Goal: Task Accomplishment & Management: Use online tool/utility

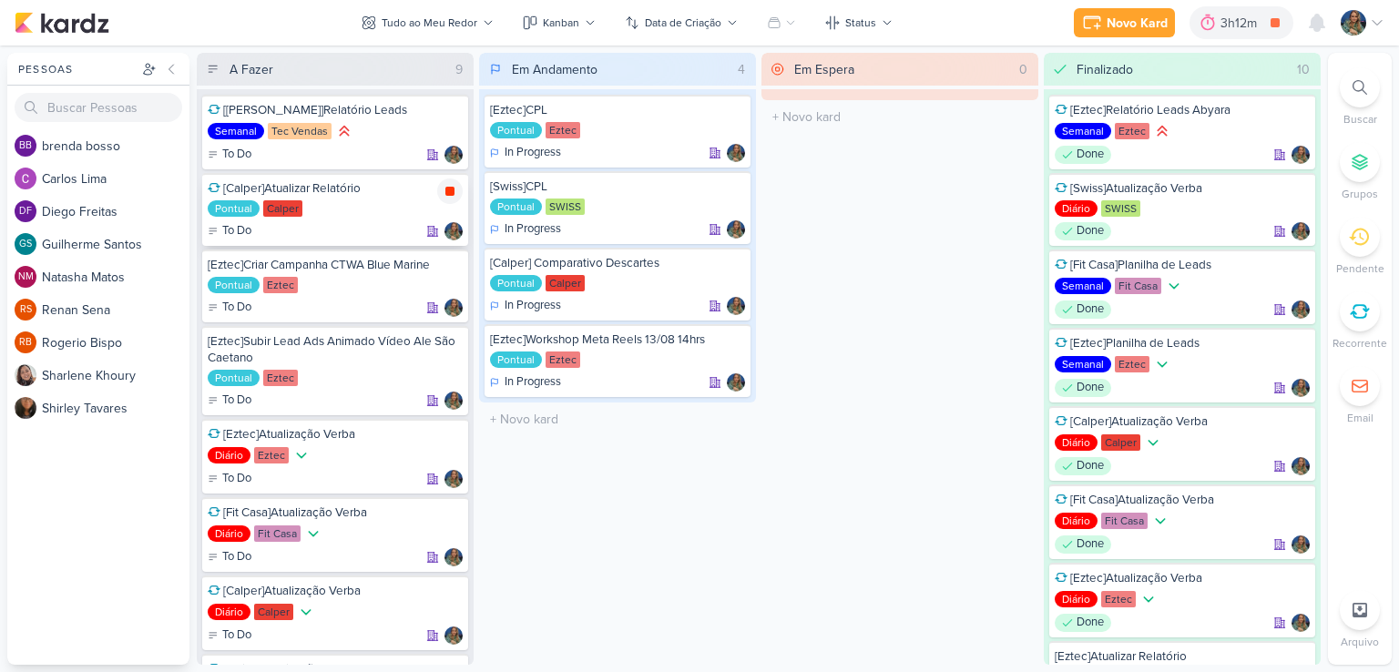
click at [448, 199] on div at bounding box center [450, 192] width 26 height 26
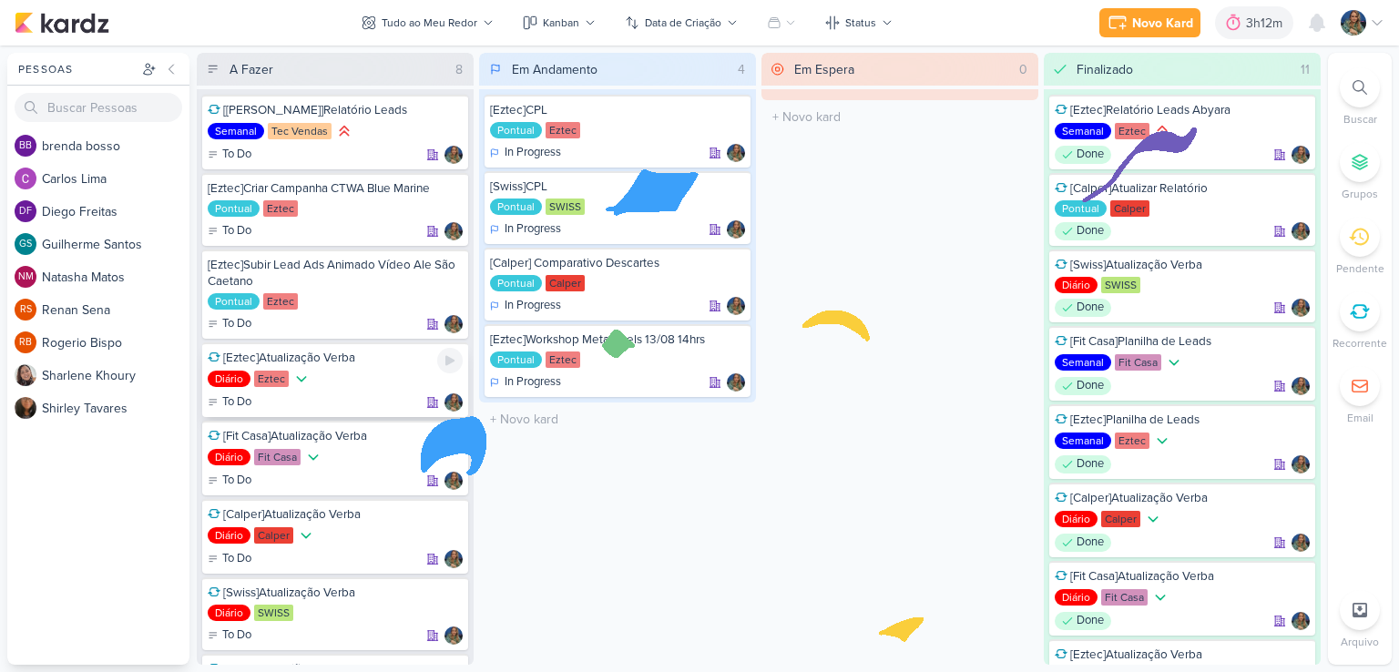
scroll to position [98, 0]
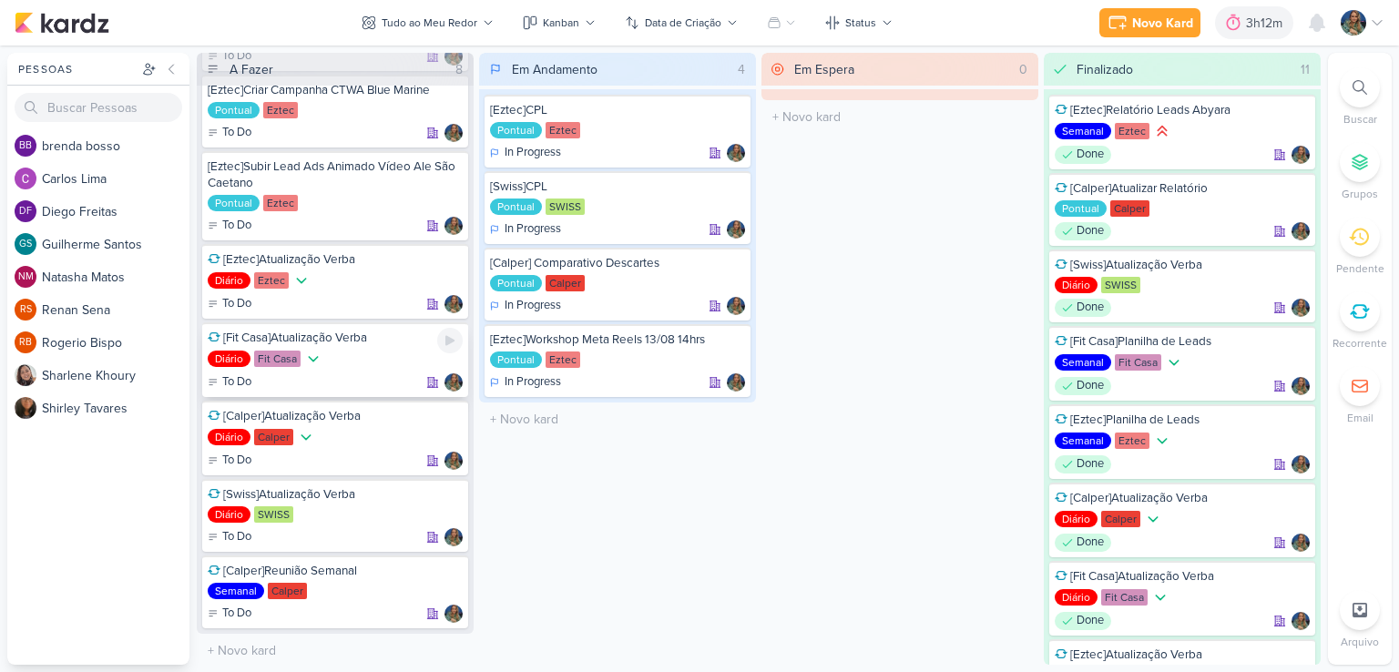
click at [386, 376] on div "To Do" at bounding box center [335, 383] width 255 height 18
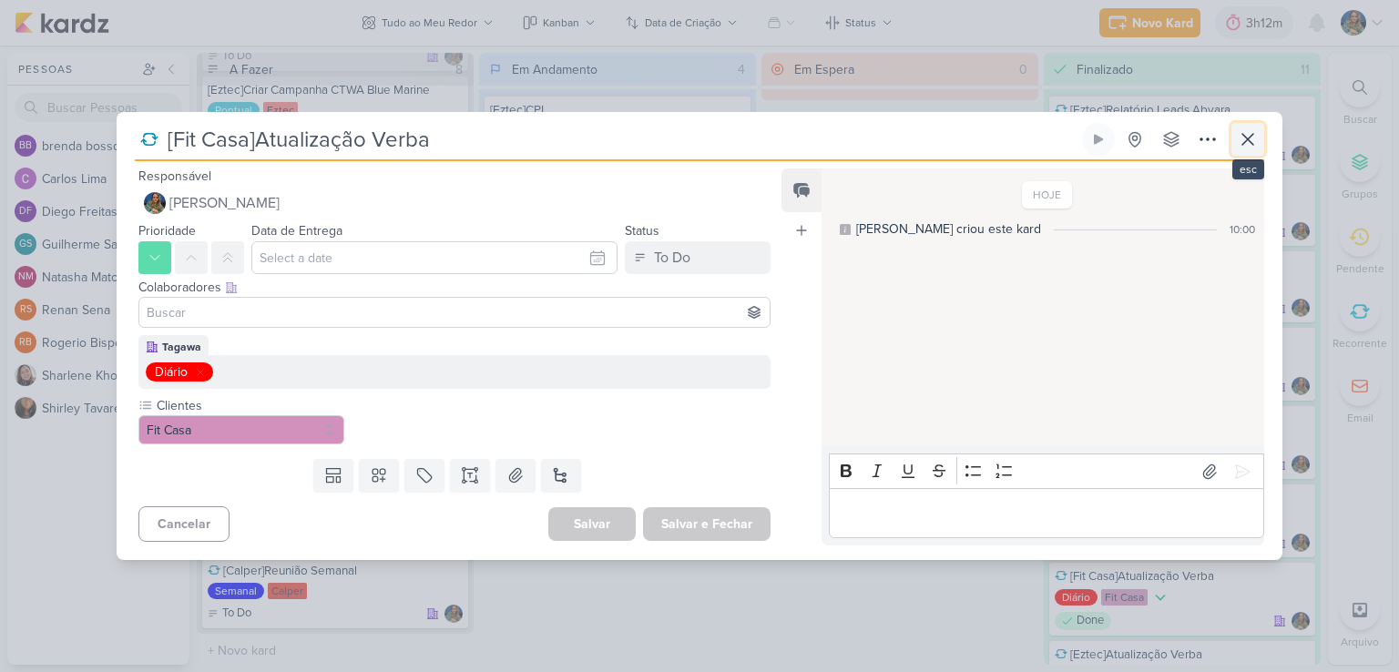
click at [1248, 135] on icon at bounding box center [1248, 139] width 22 height 22
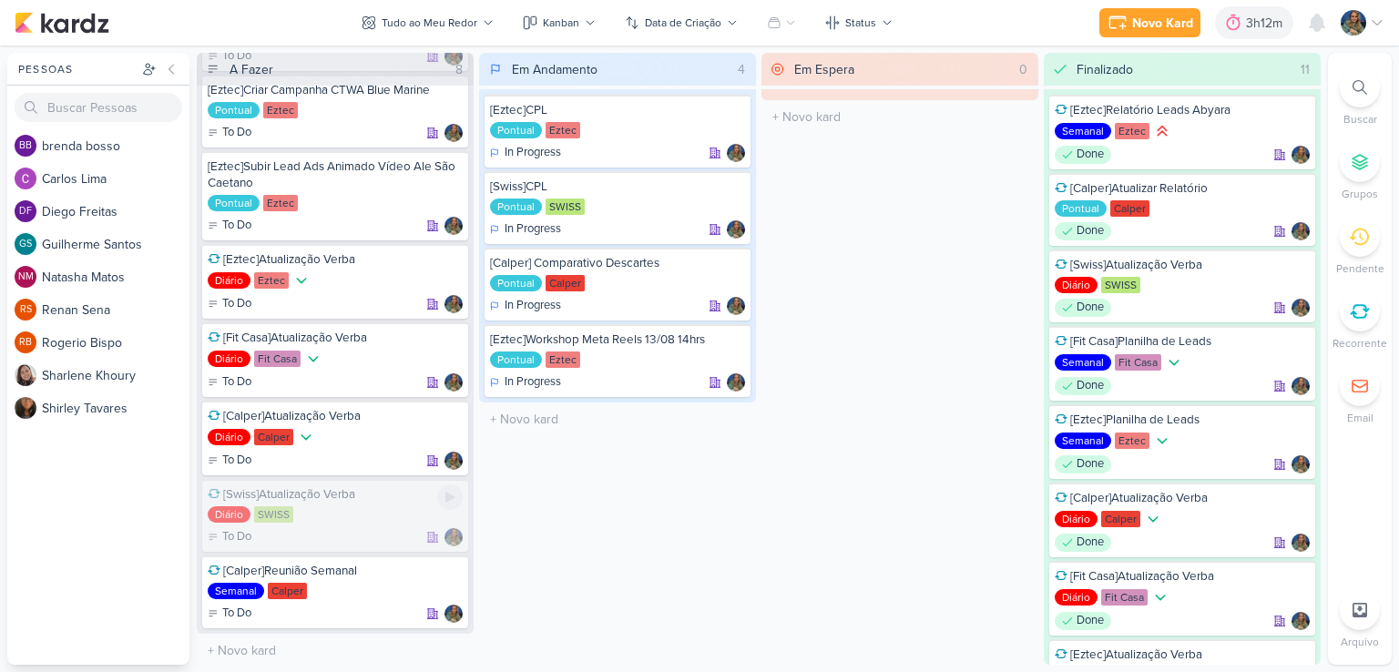
scroll to position [22, 0]
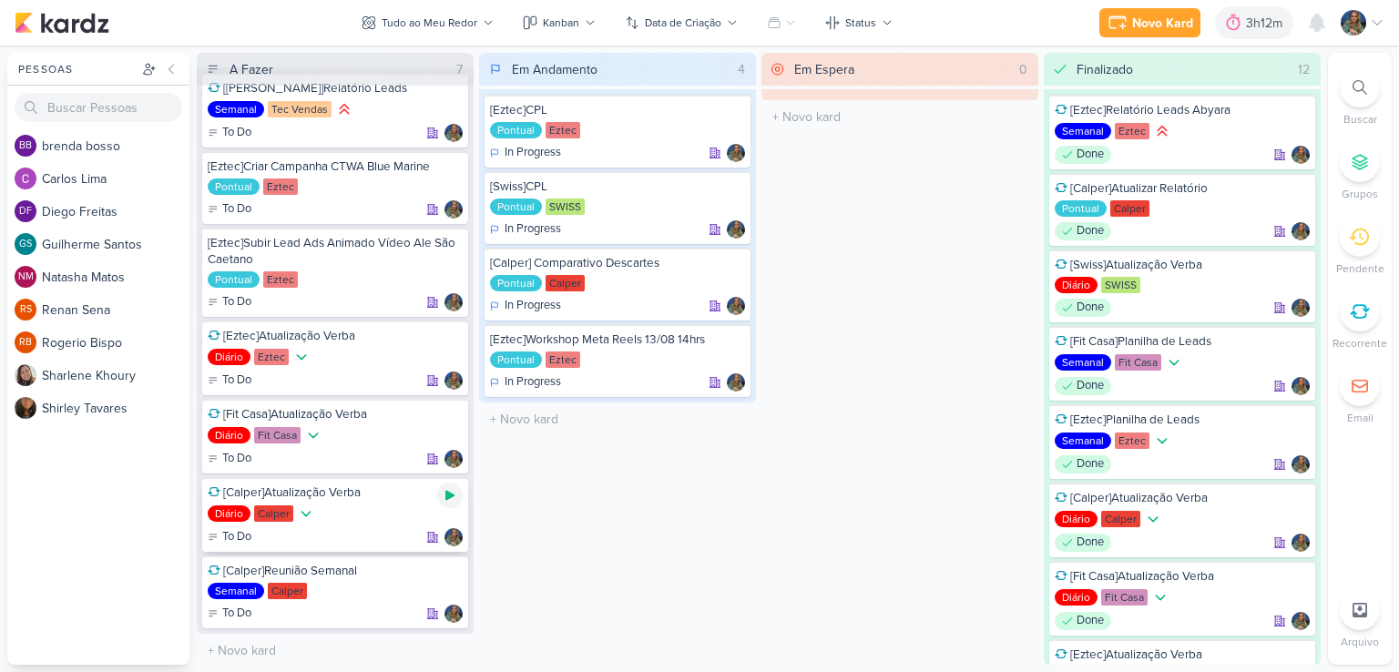
click at [444, 492] on icon at bounding box center [450, 495] width 15 height 15
click at [452, 493] on icon at bounding box center [450, 495] width 9 height 9
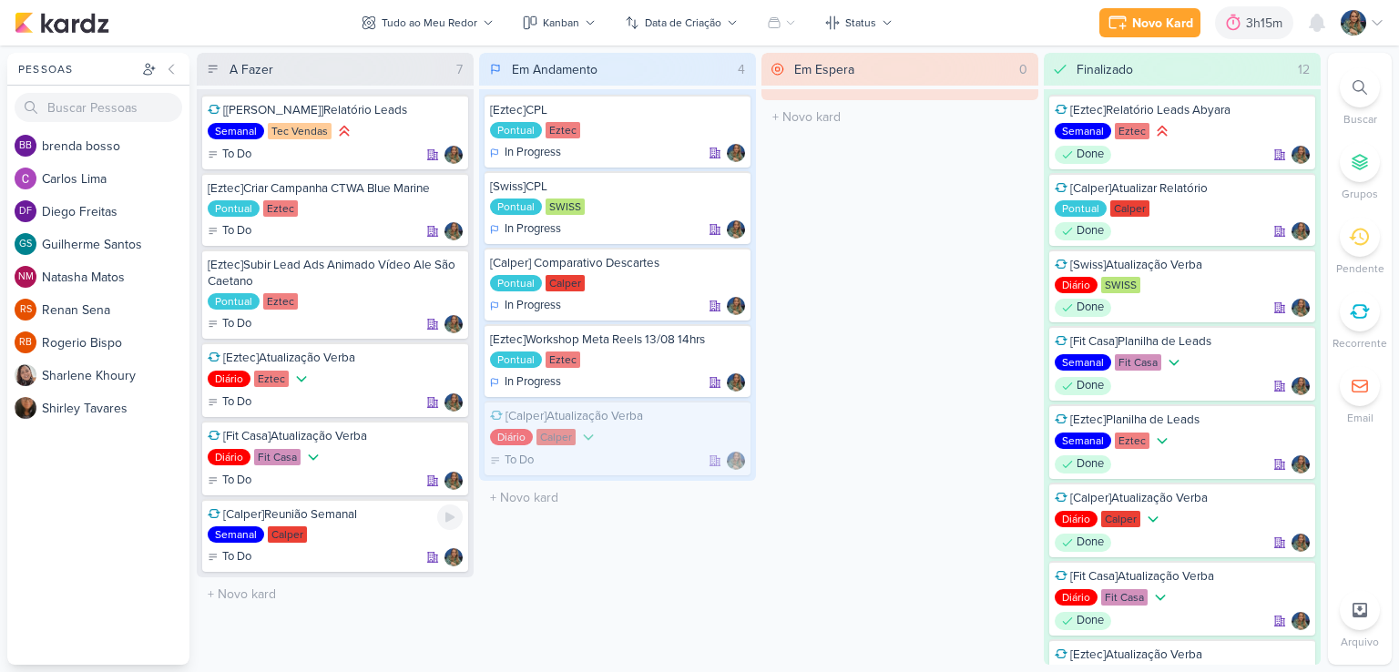
scroll to position [0, 0]
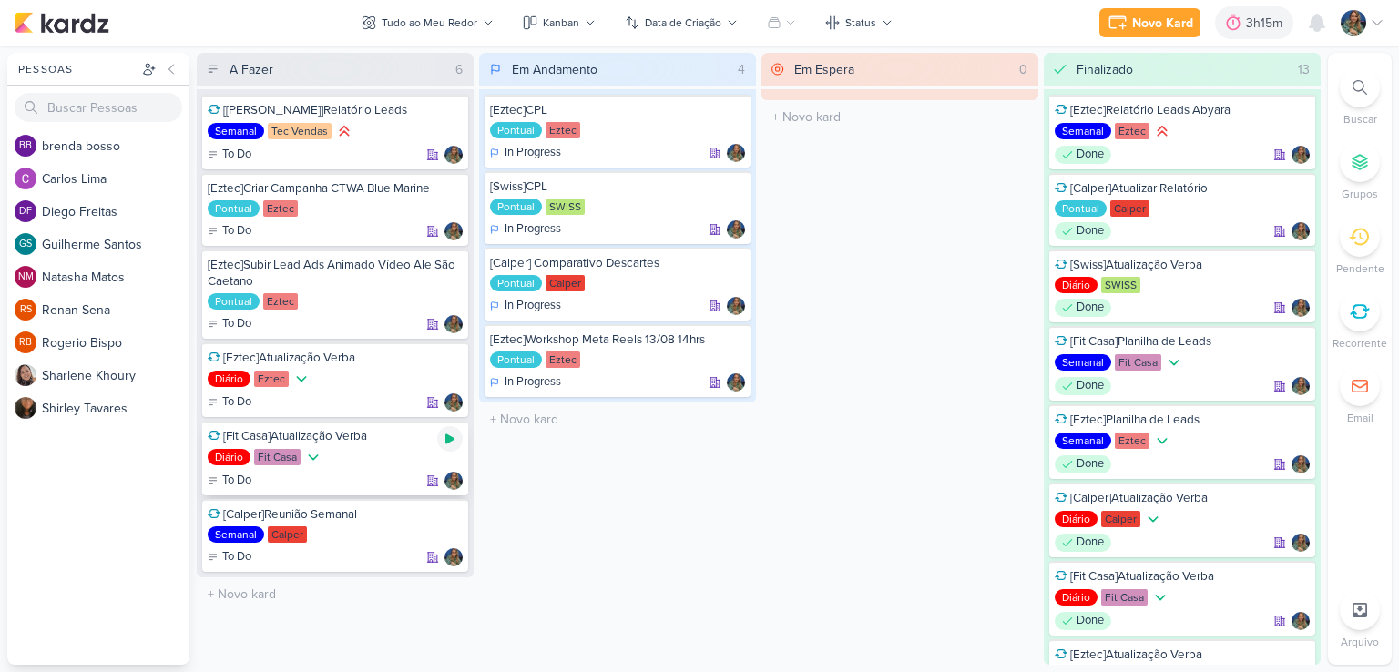
click at [454, 438] on icon at bounding box center [450, 439] width 15 height 15
click at [446, 438] on icon at bounding box center [450, 439] width 9 height 9
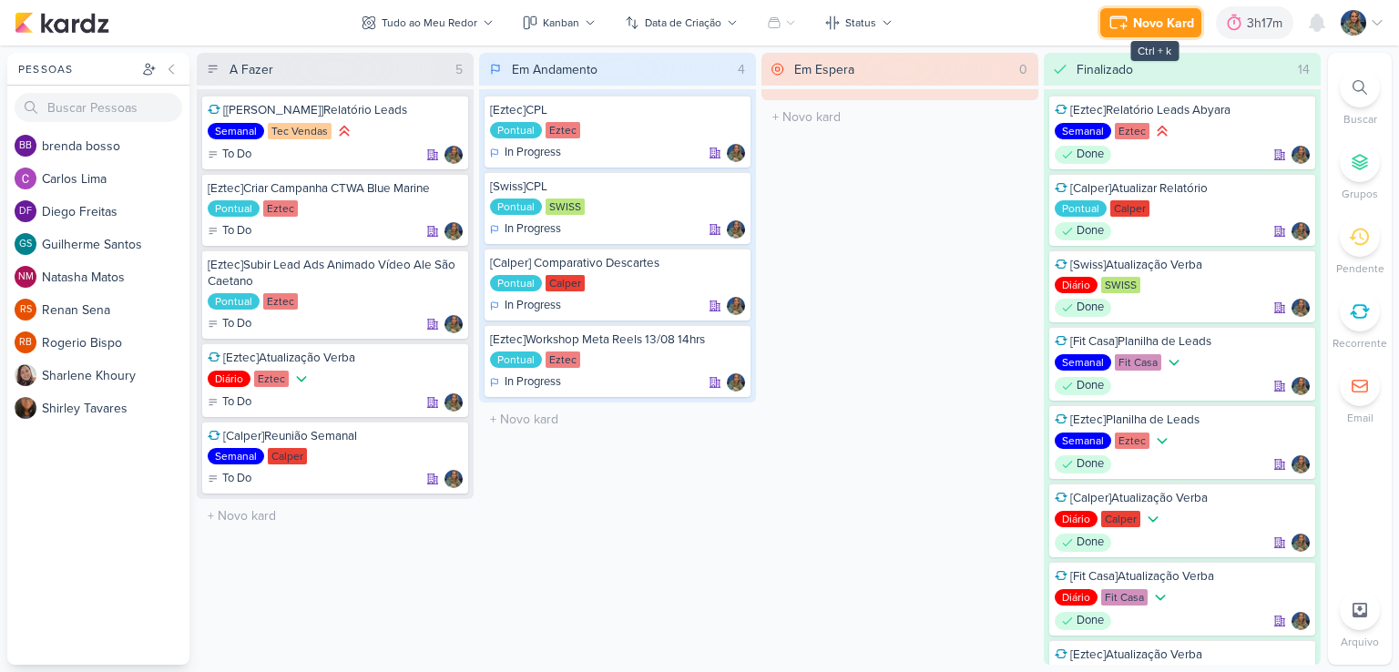
click at [1154, 23] on div "Novo Kard" at bounding box center [1163, 23] width 61 height 19
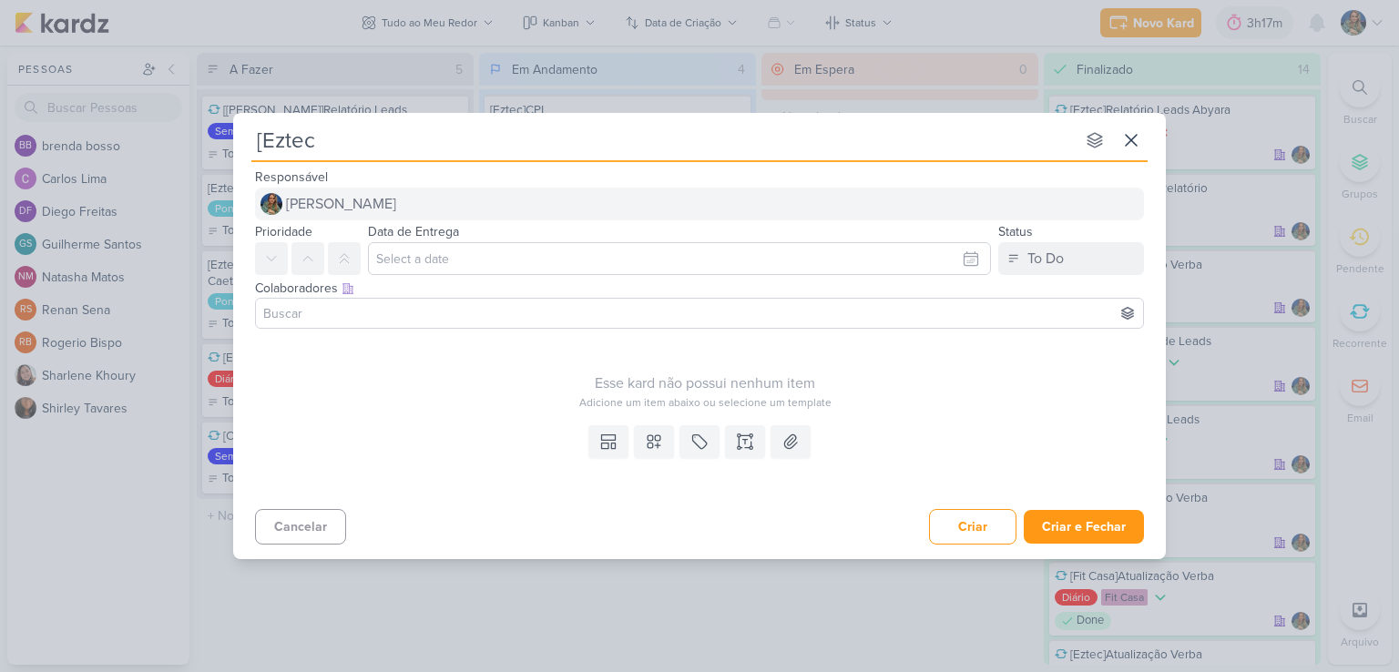
type input "[Eztec]"
type input "[Eztec]D"
type input "[Eztec]Di"
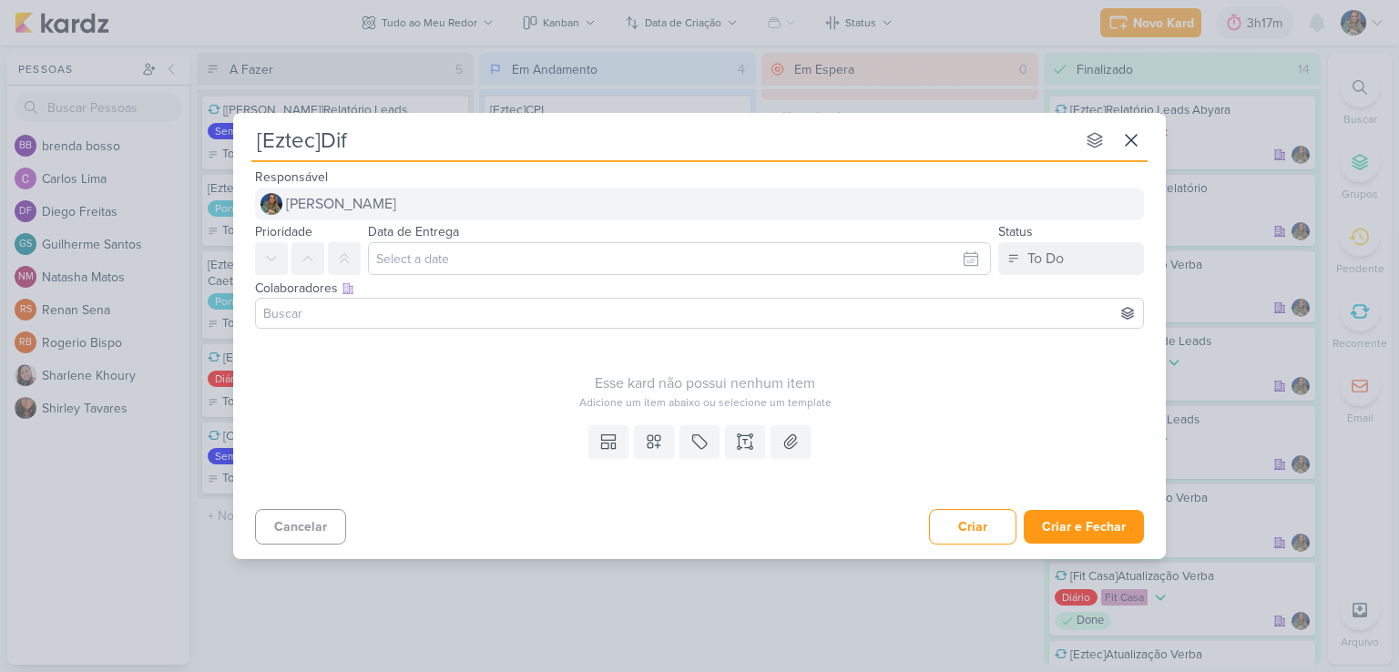
type input "[Eztec]Dife"
type input "[Eztec]Diferença"
type input "[Eztec]Diferença Ef"
type input "[Eztec]Diferença Efet"
type input "[Eztec]Diferença Efeti"
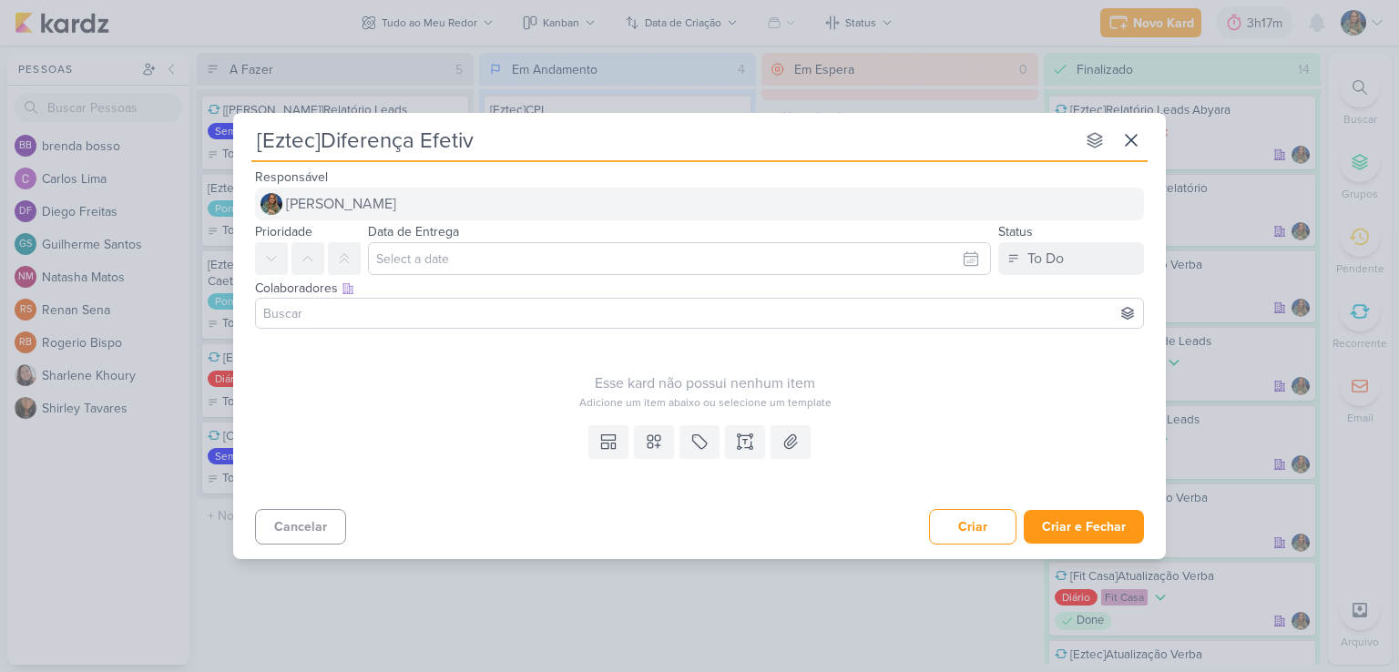
type input "[Eztec]Diferença Efetivo"
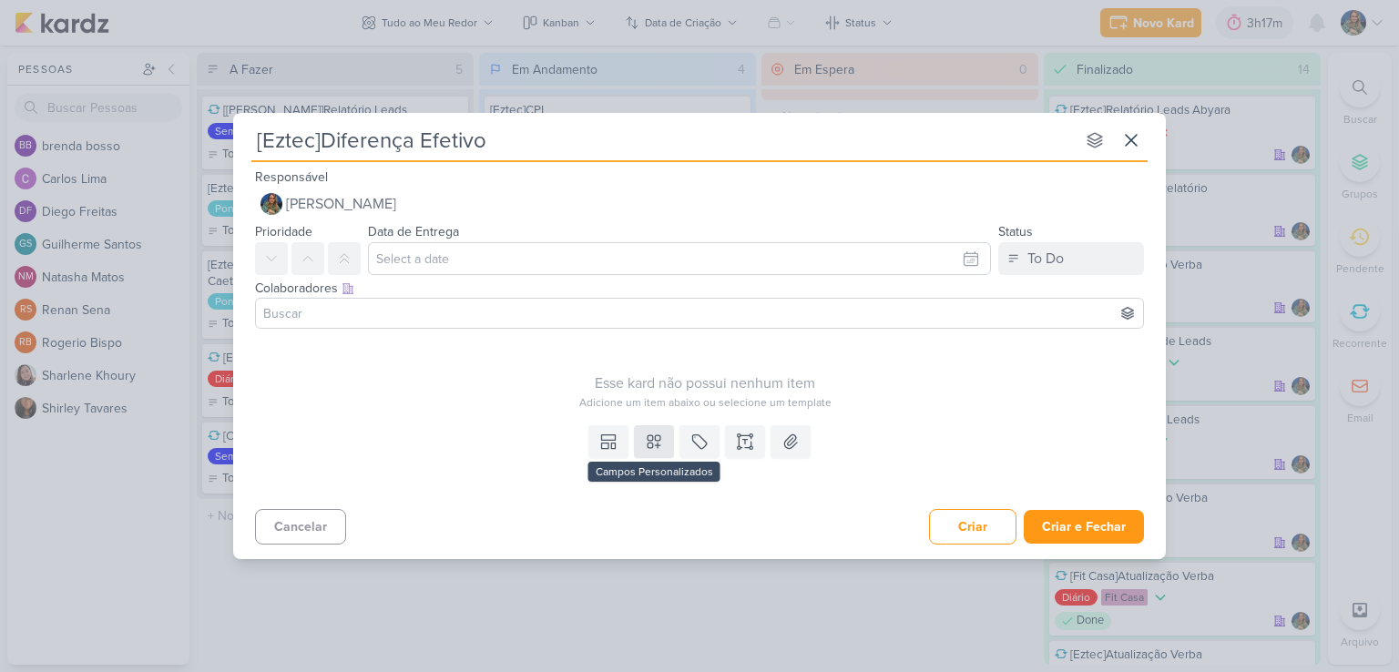
type input "[Eztec]Diferença Efetivo"
click at [656, 446] on icon at bounding box center [654, 442] width 18 height 18
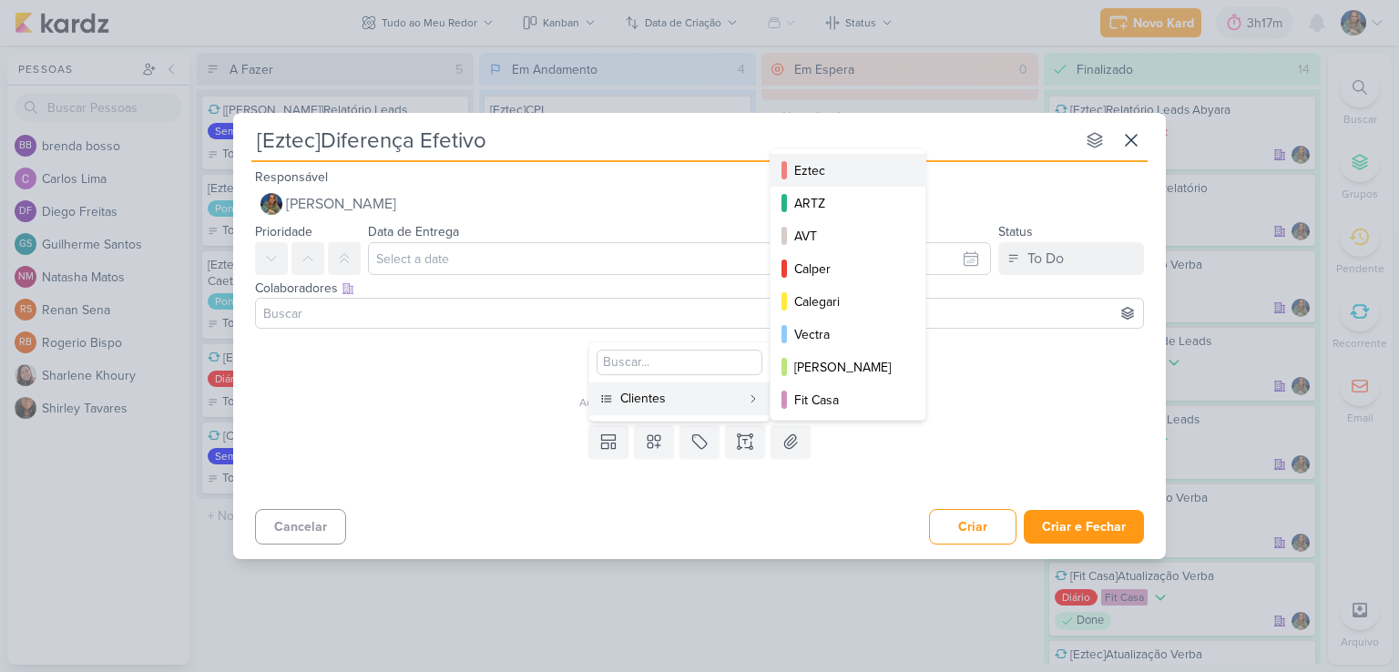
click at [799, 164] on div "Eztec" at bounding box center [849, 170] width 109 height 19
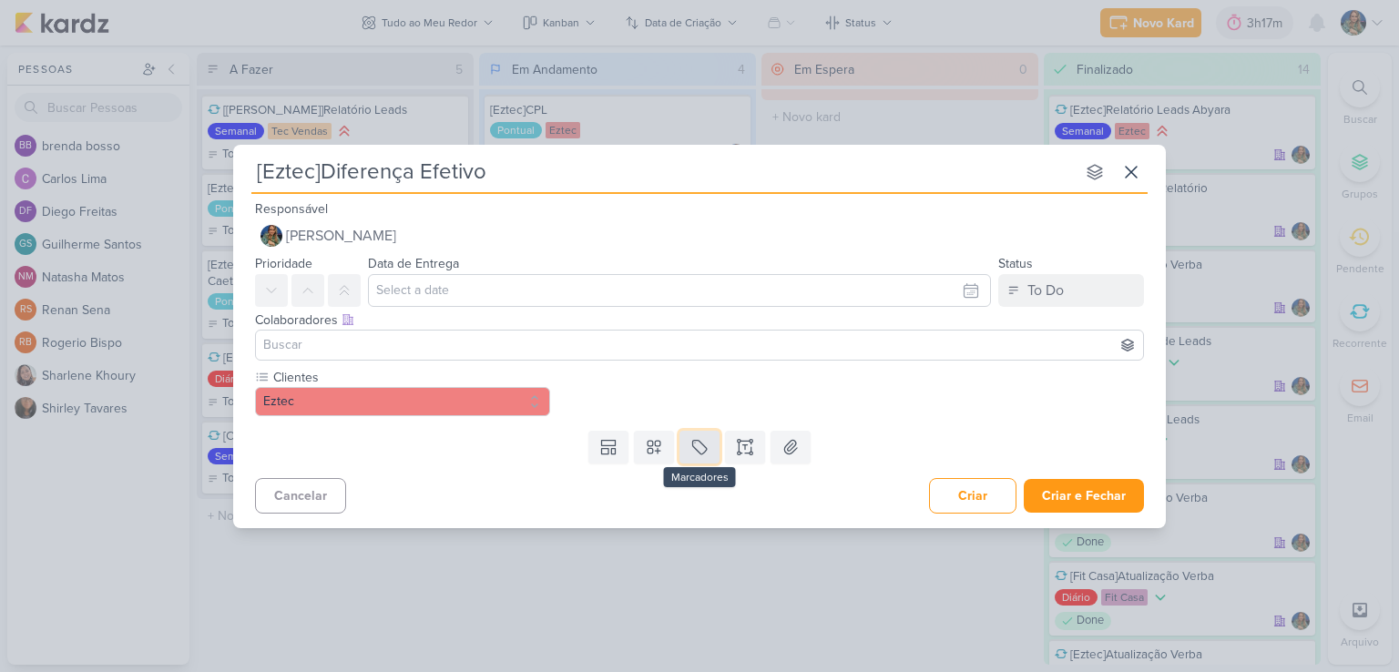
click at [698, 449] on icon at bounding box center [700, 447] width 18 height 18
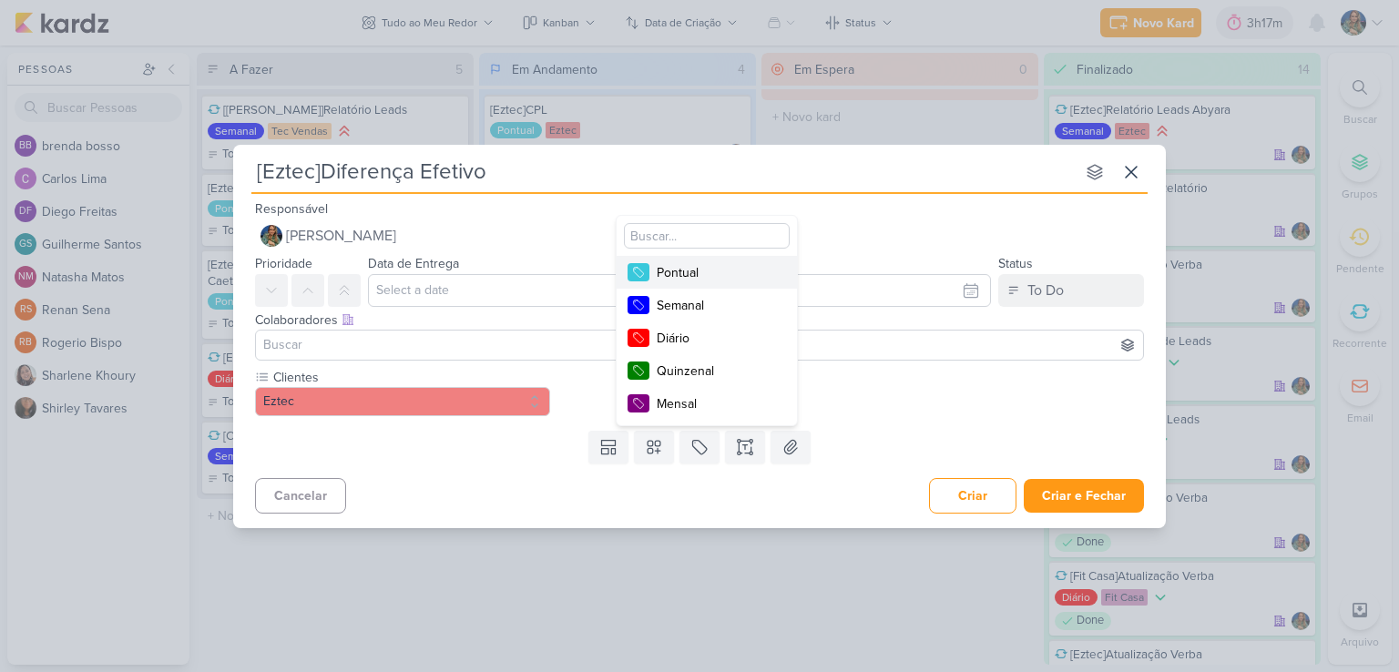
click at [680, 282] on div "Pontual" at bounding box center [716, 272] width 118 height 19
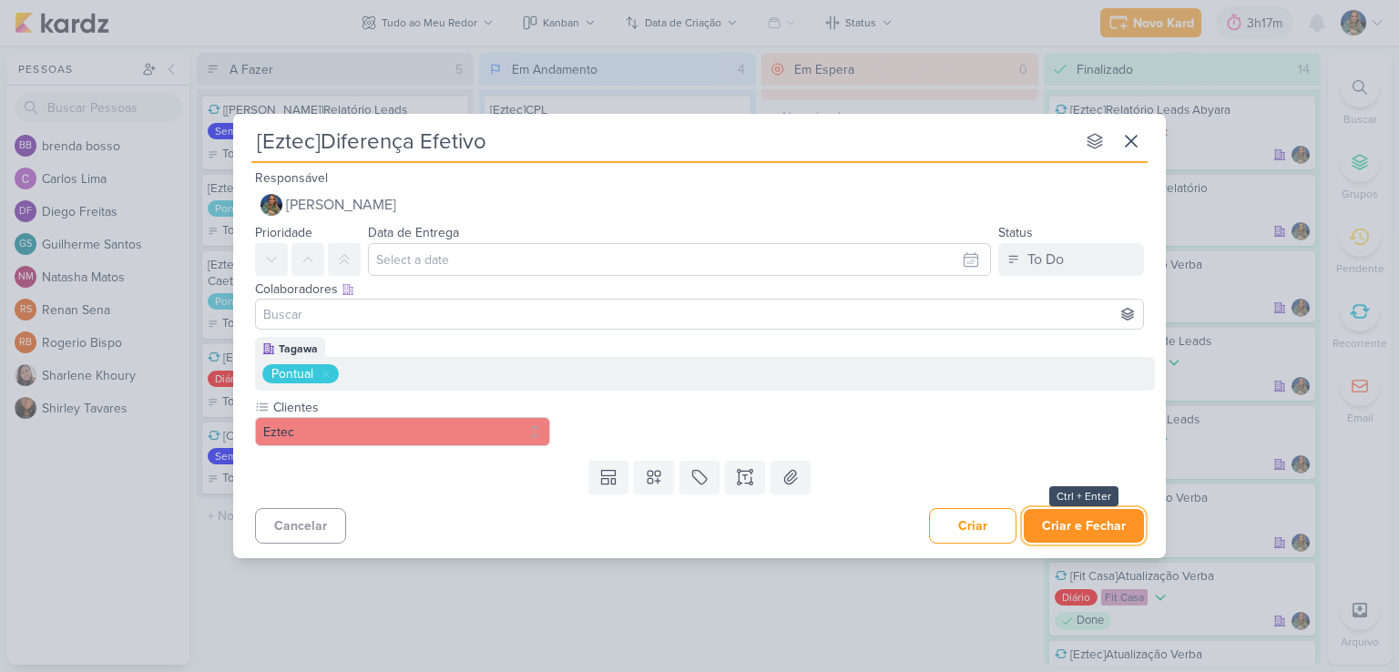
click at [1070, 525] on button "Criar e Fechar" at bounding box center [1084, 526] width 120 height 34
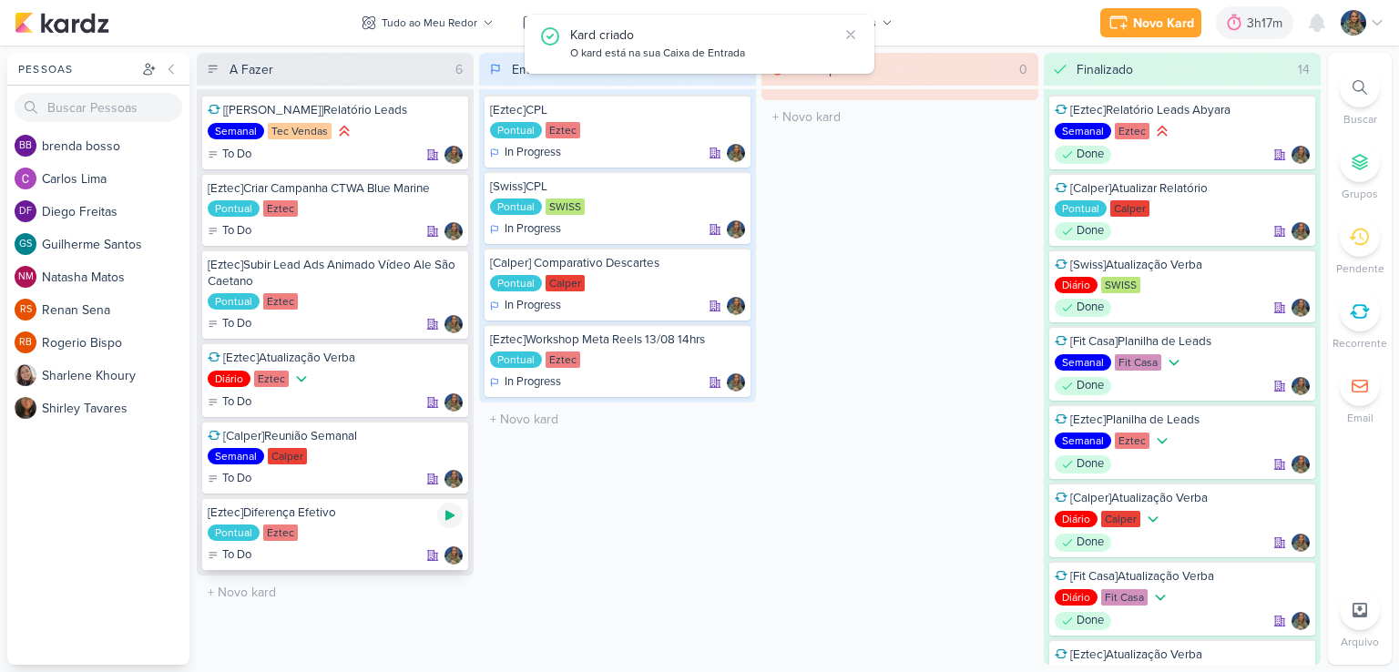
click at [445, 515] on icon at bounding box center [450, 515] width 15 height 15
